Goal: Task Accomplishment & Management: Use online tool/utility

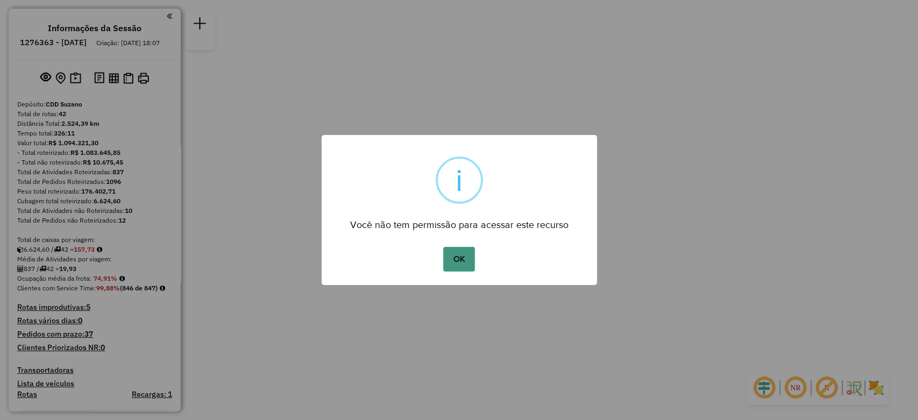
click at [462, 258] on button "OK" at bounding box center [459, 259] width 32 height 25
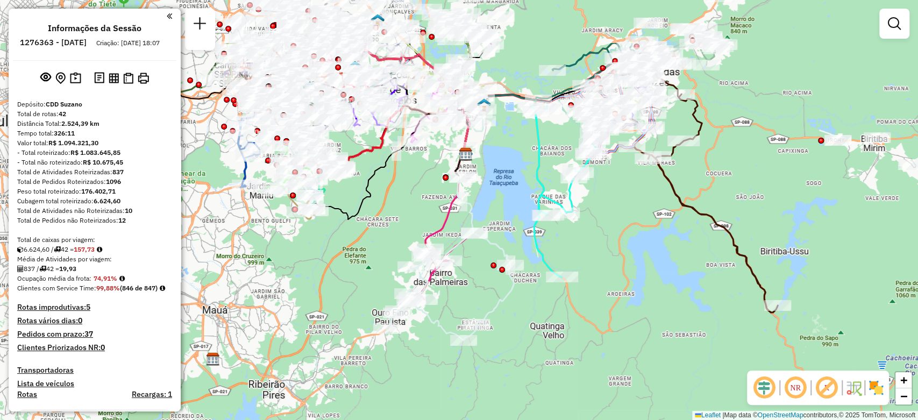
drag, startPoint x: 582, startPoint y: 172, endPoint x: 600, endPoint y: 269, distance: 99.1
click at [600, 269] on div "Janela de atendimento Grade de atendimento Capacidade Transportadoras Veículos …" at bounding box center [459, 210] width 918 height 420
